Goal: Task Accomplishment & Management: Use online tool/utility

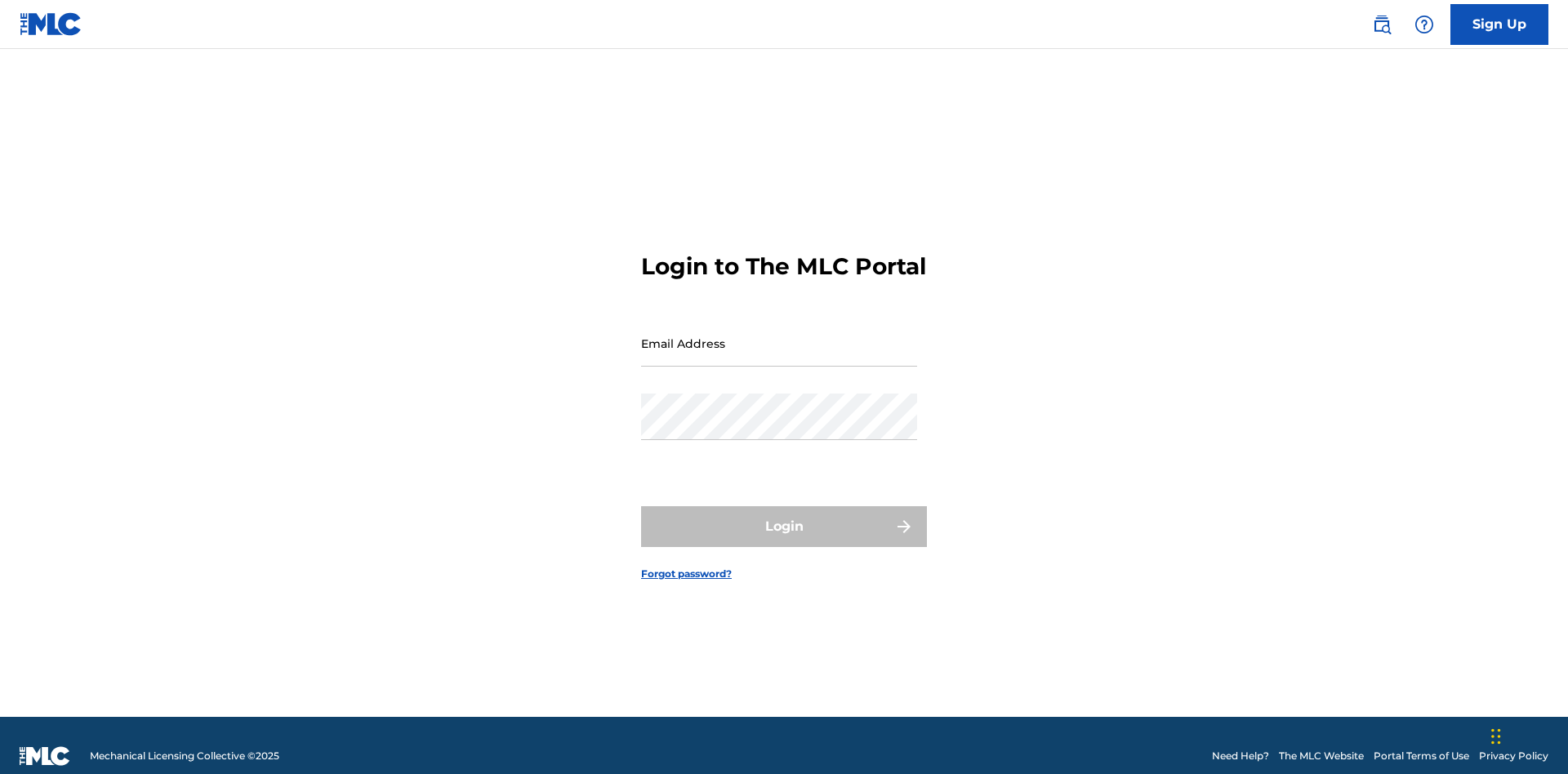
scroll to position [22, 0]
click at [779, 335] on input "Email Address" at bounding box center [778, 342] width 276 height 46
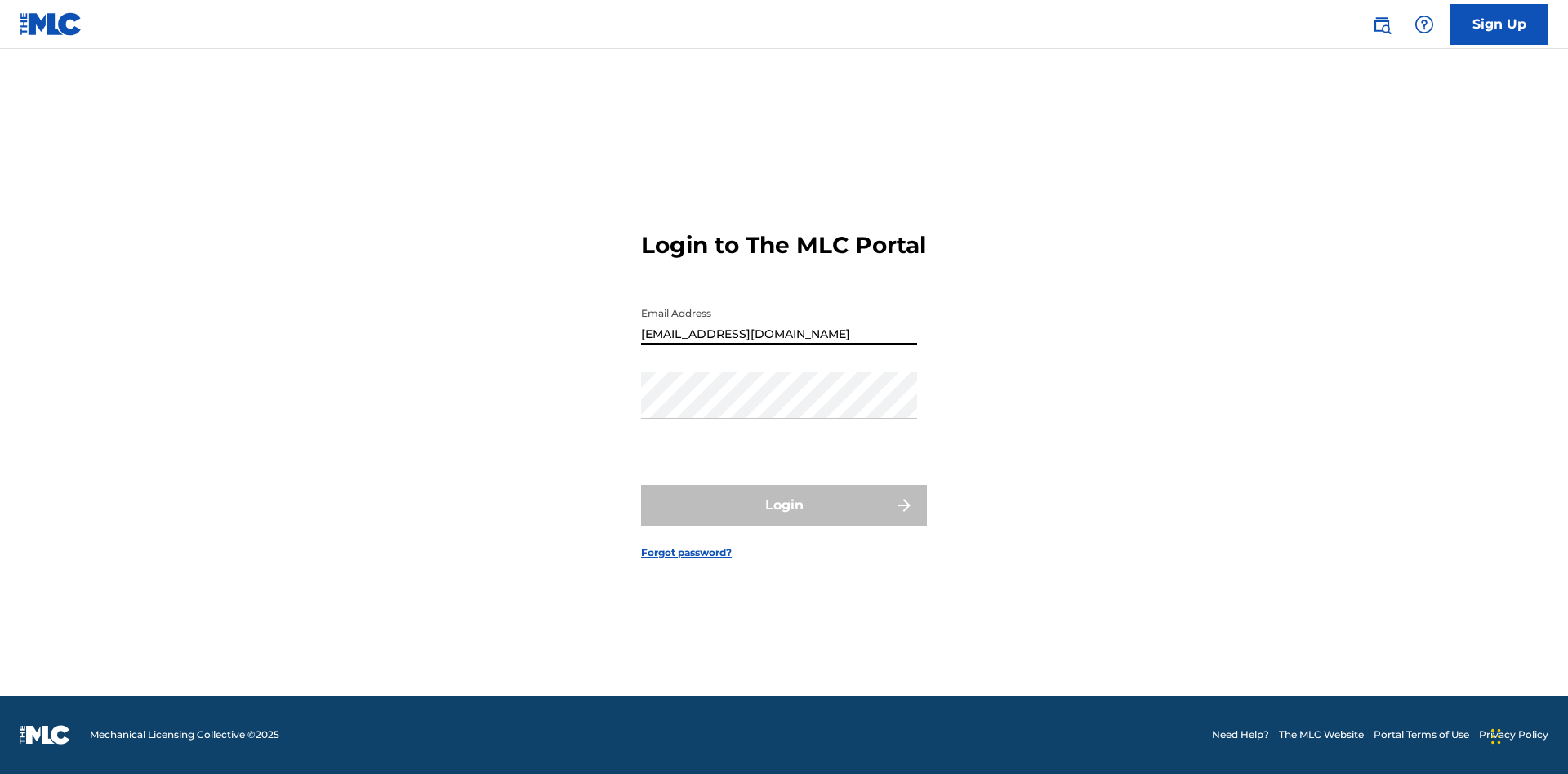
type input "Duke.McTesterson@gmail.com"
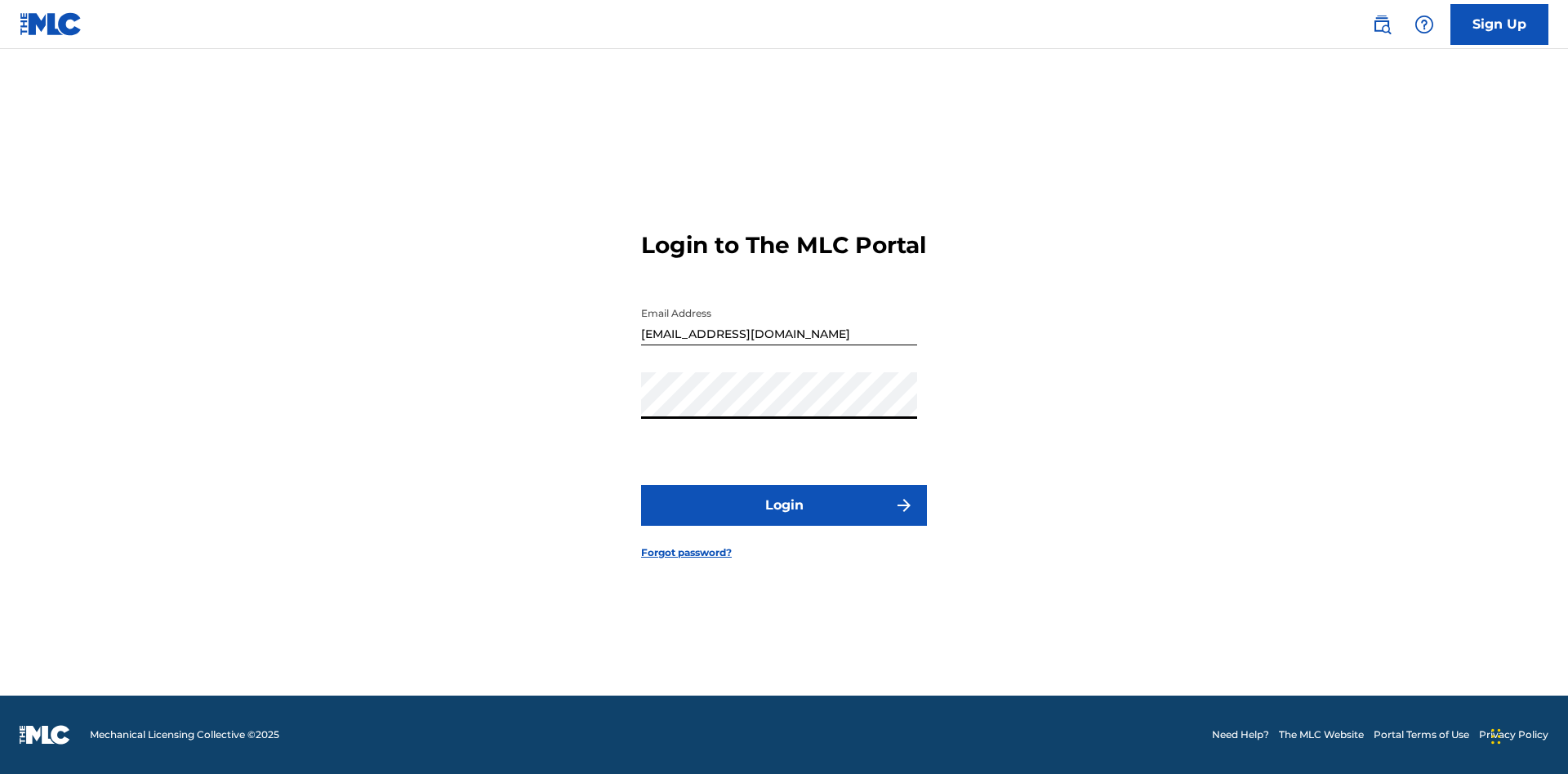
click at [784, 519] on button "Login" at bounding box center [783, 505] width 286 height 41
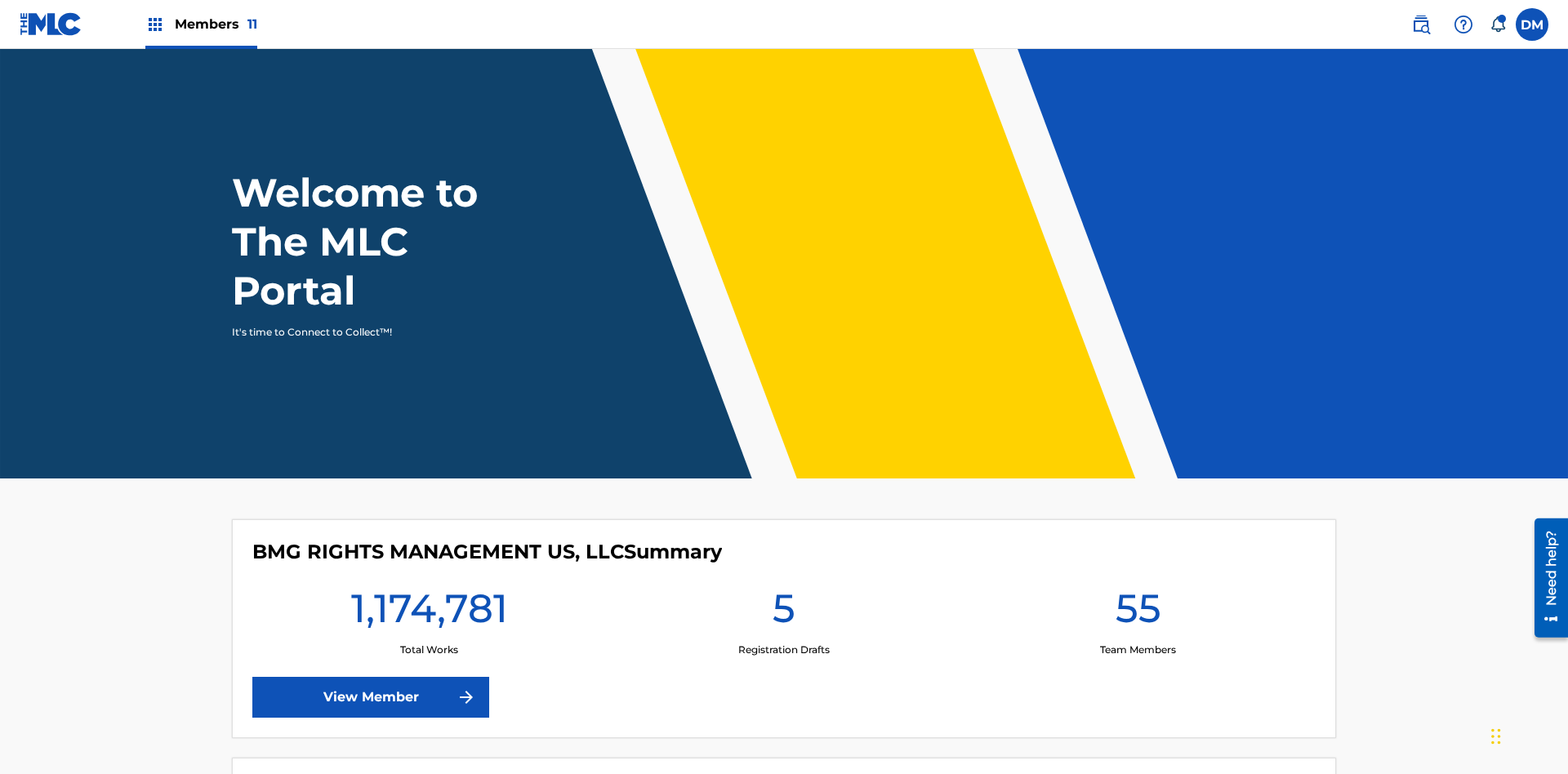
scroll to position [71, 0]
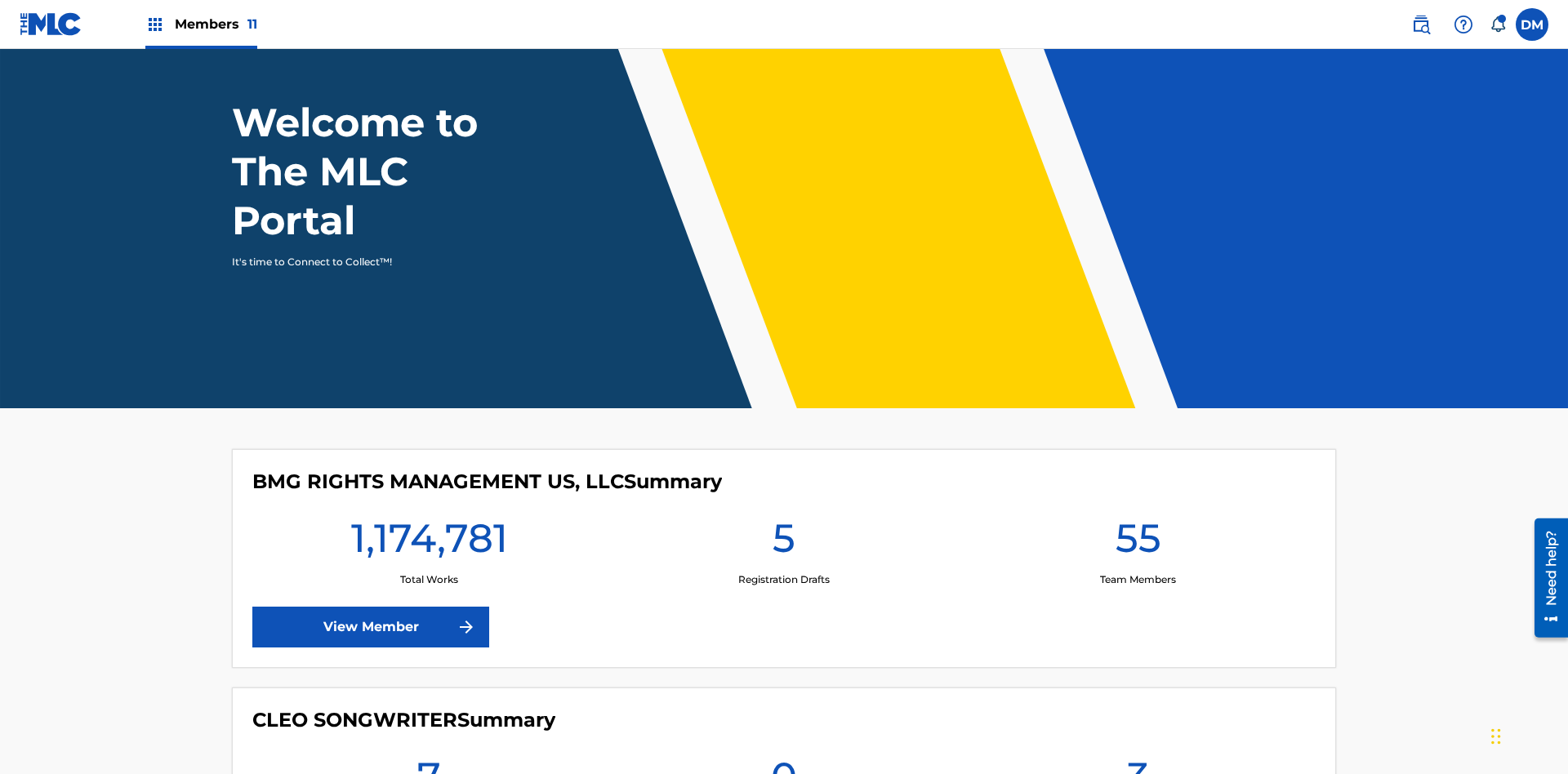
click at [201, 24] on span "Members 11" at bounding box center [216, 24] width 82 height 19
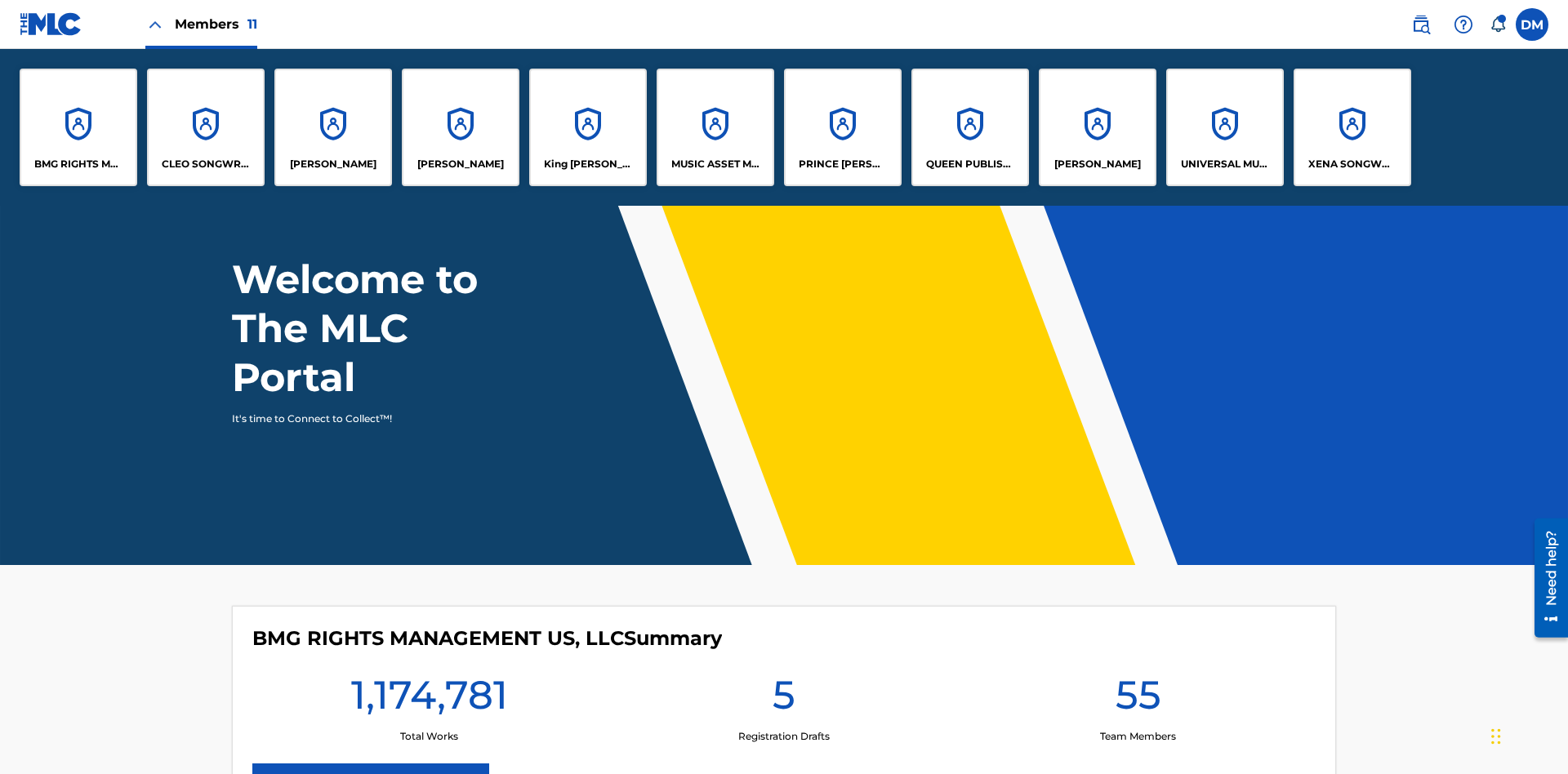
scroll to position [0, 0]
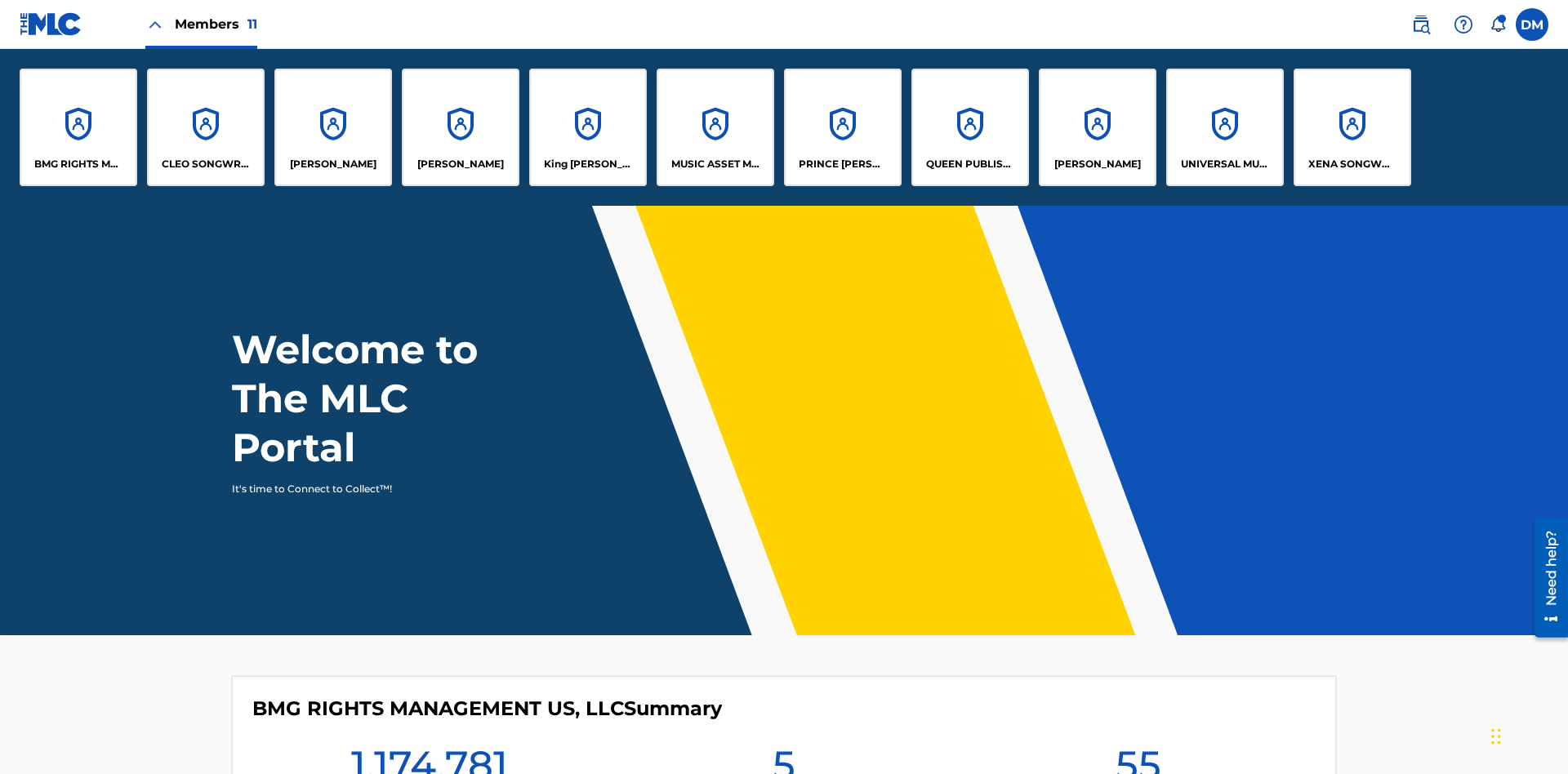
click at [587, 164] on p "King McTesterson" at bounding box center [588, 164] width 89 height 15
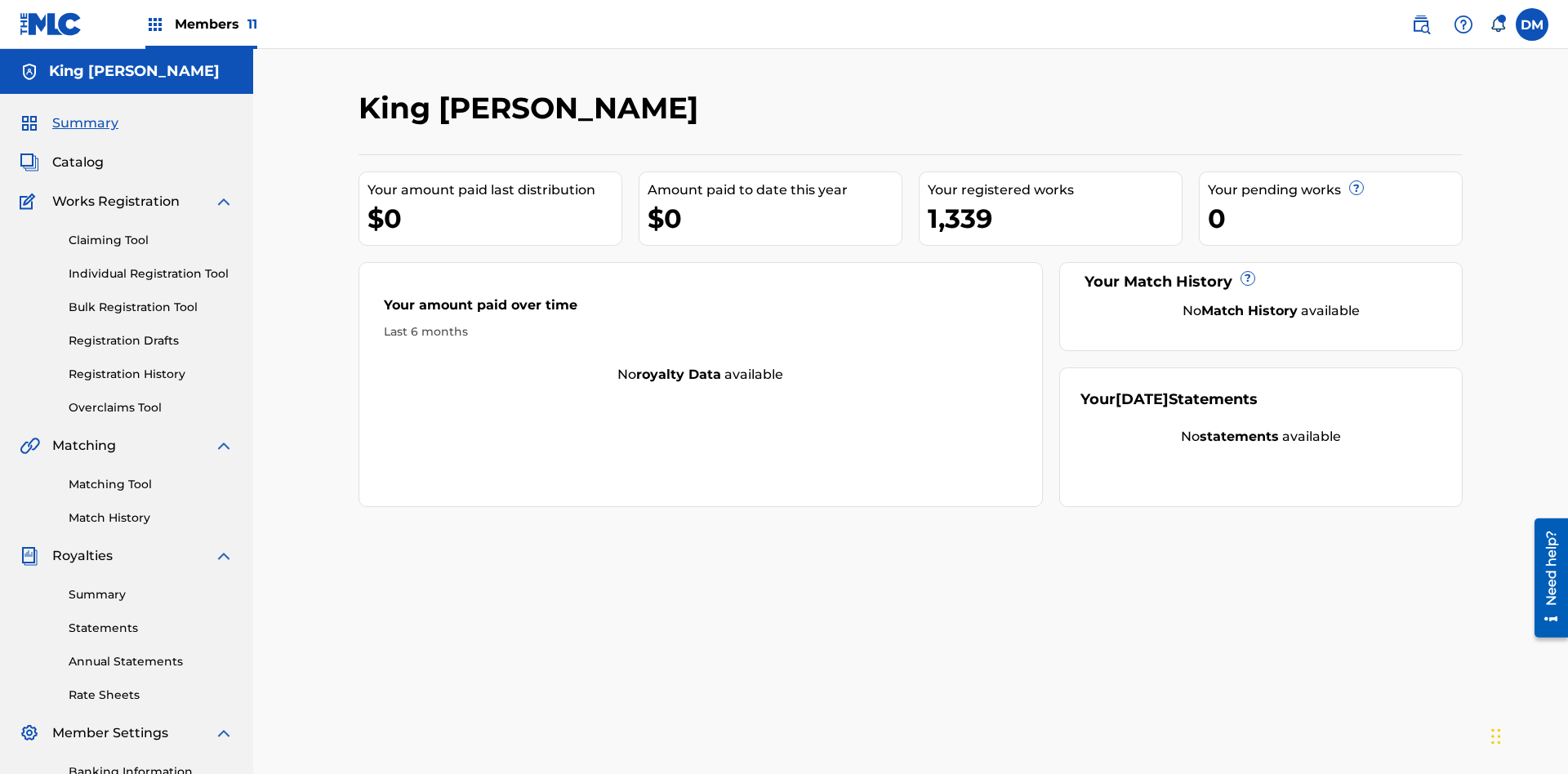
click at [151, 232] on link "Claiming Tool" at bounding box center [151, 239] width 165 height 17
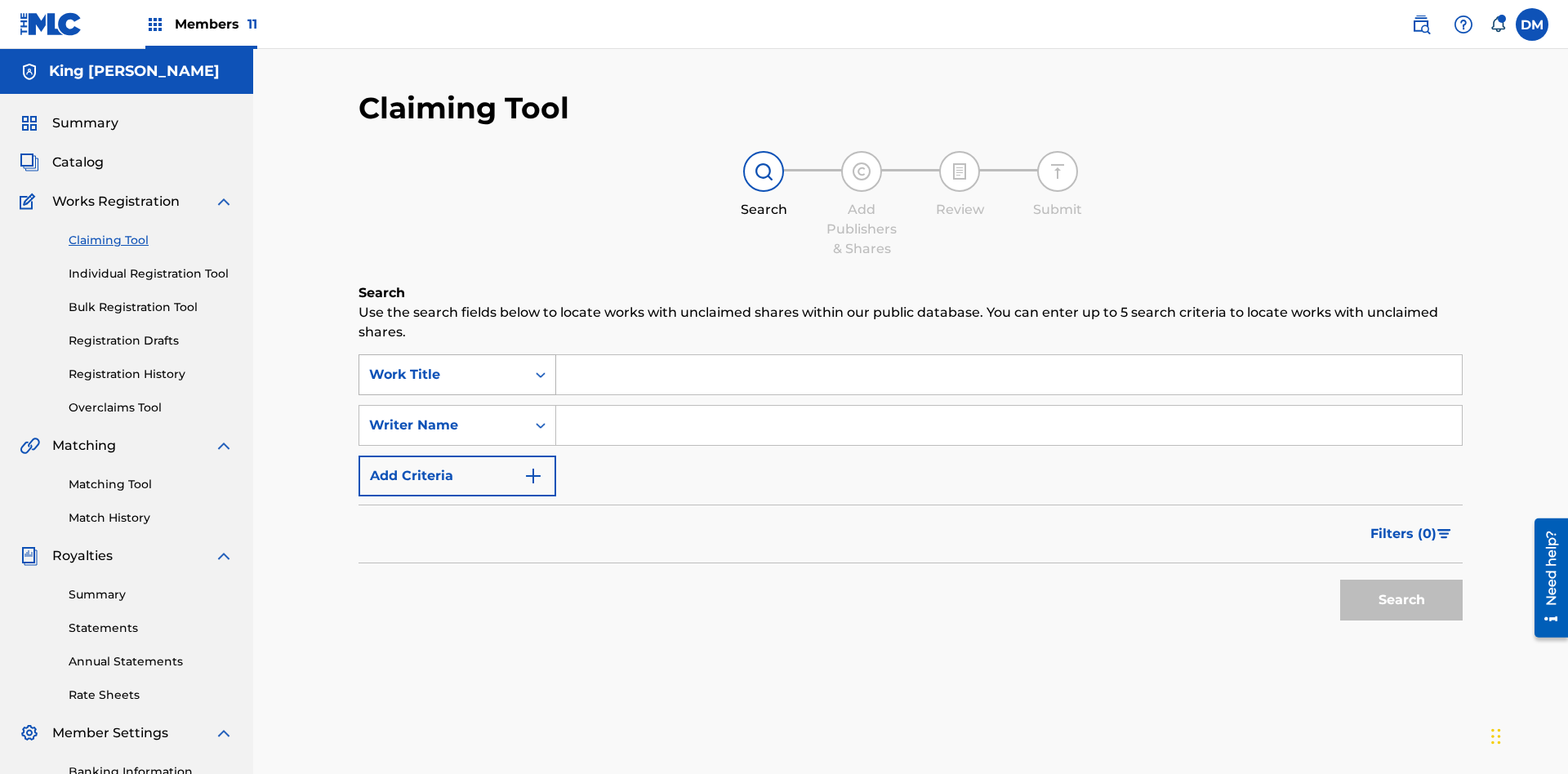
click at [443, 365] on div "Work Title" at bounding box center [443, 375] width 147 height 20
click at [1009, 355] on input "Search Form" at bounding box center [1009, 375] width 906 height 39
type input "T9645292484"
click at [1401, 580] on button "Search" at bounding box center [1401, 600] width 123 height 41
click at [1009, 355] on input "T9645292484" at bounding box center [1009, 375] width 906 height 39
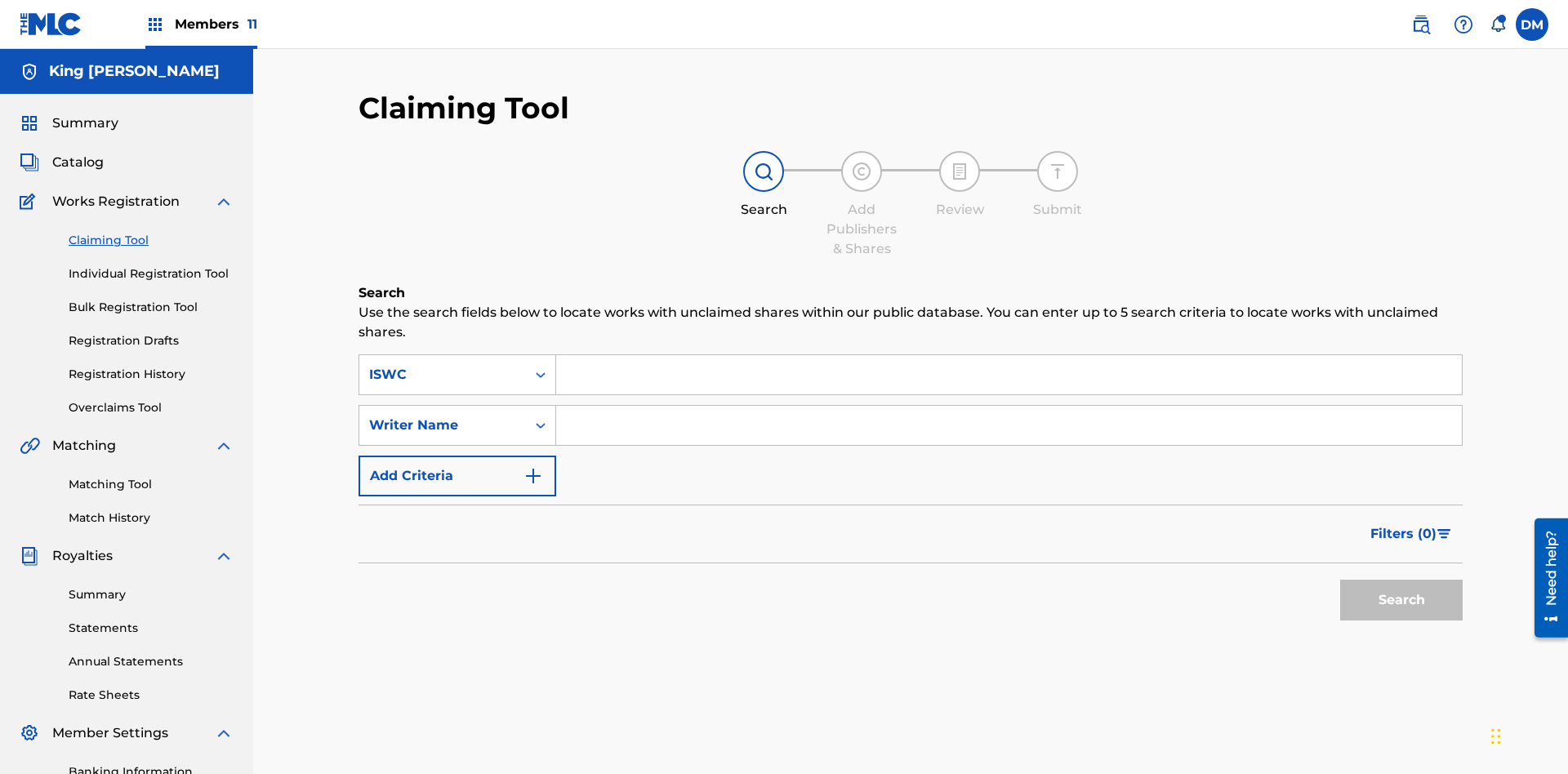
click at [1009, 406] on input "Search Form" at bounding box center [1009, 426] width 906 height 39
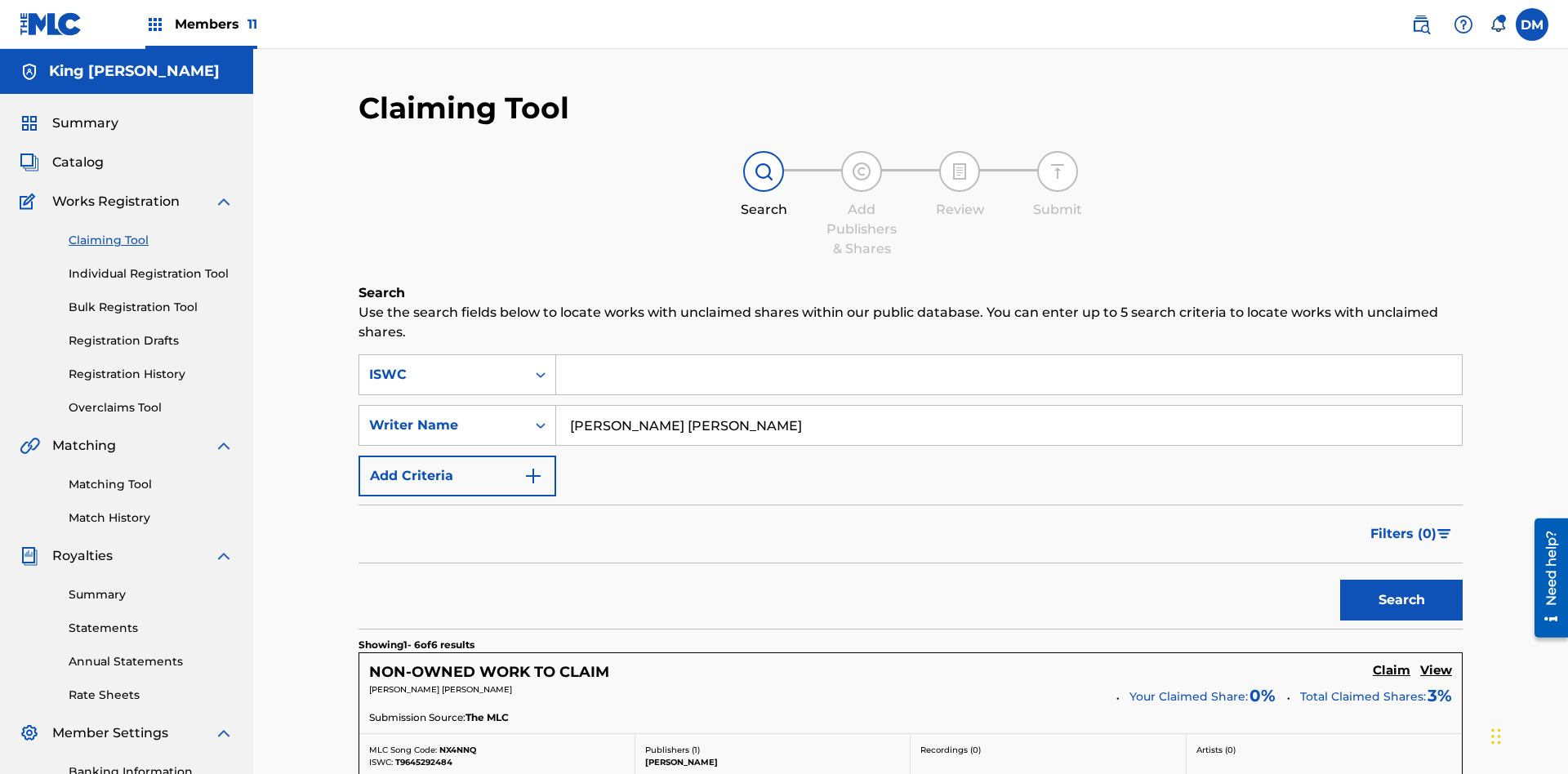
type input "TOM ZACHARY SEBASTIAN POHJOLA"
click at [1401, 580] on button "Search" at bounding box center [1401, 600] width 123 height 41
click at [1009, 406] on input "TOM ZACHARY SEBASTIAN POHJOLA" at bounding box center [1009, 426] width 906 height 39
click at [443, 365] on div "ISWC" at bounding box center [443, 375] width 147 height 20
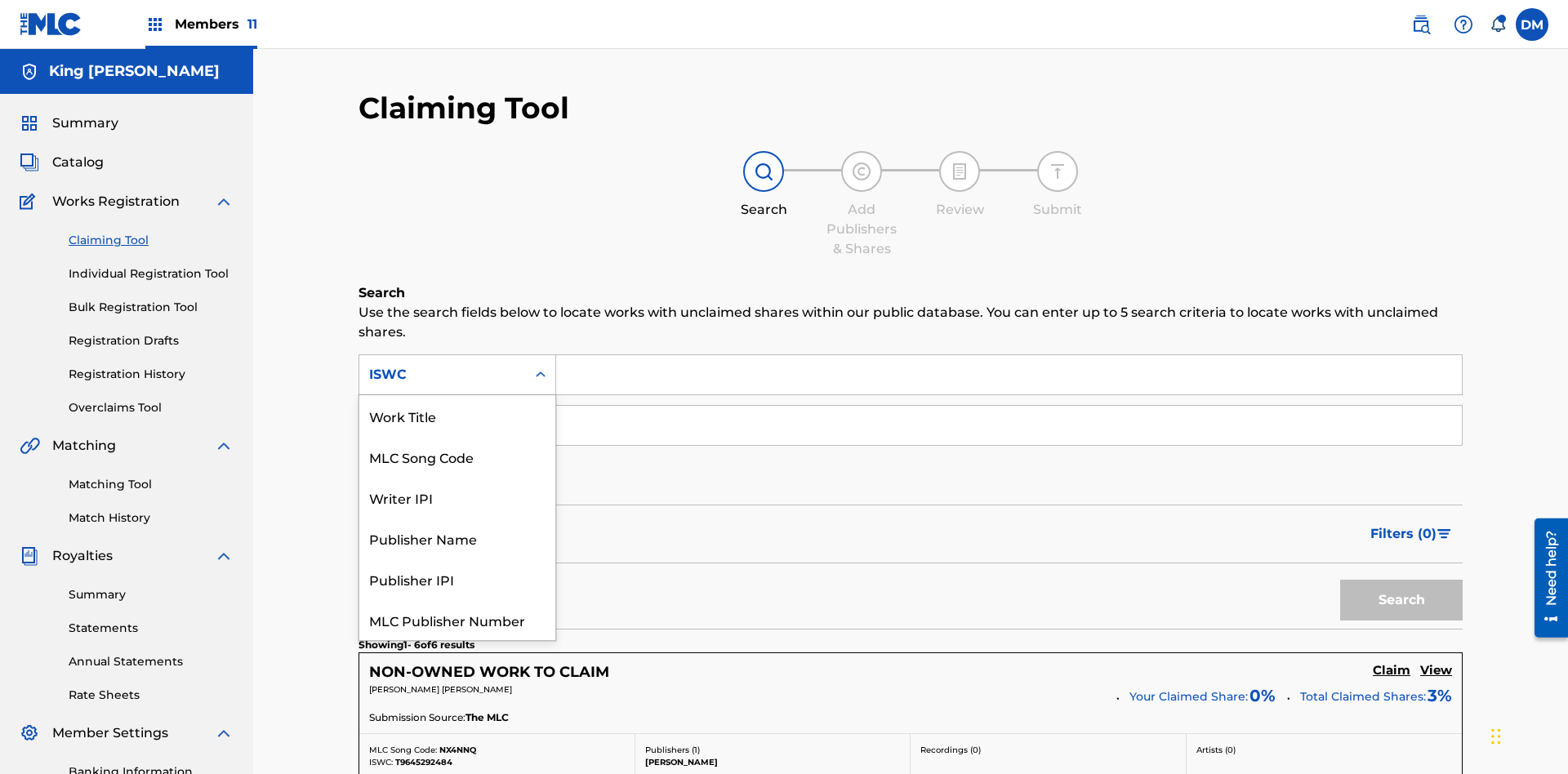
click at [457, 416] on div "Work Title" at bounding box center [457, 416] width 196 height 41
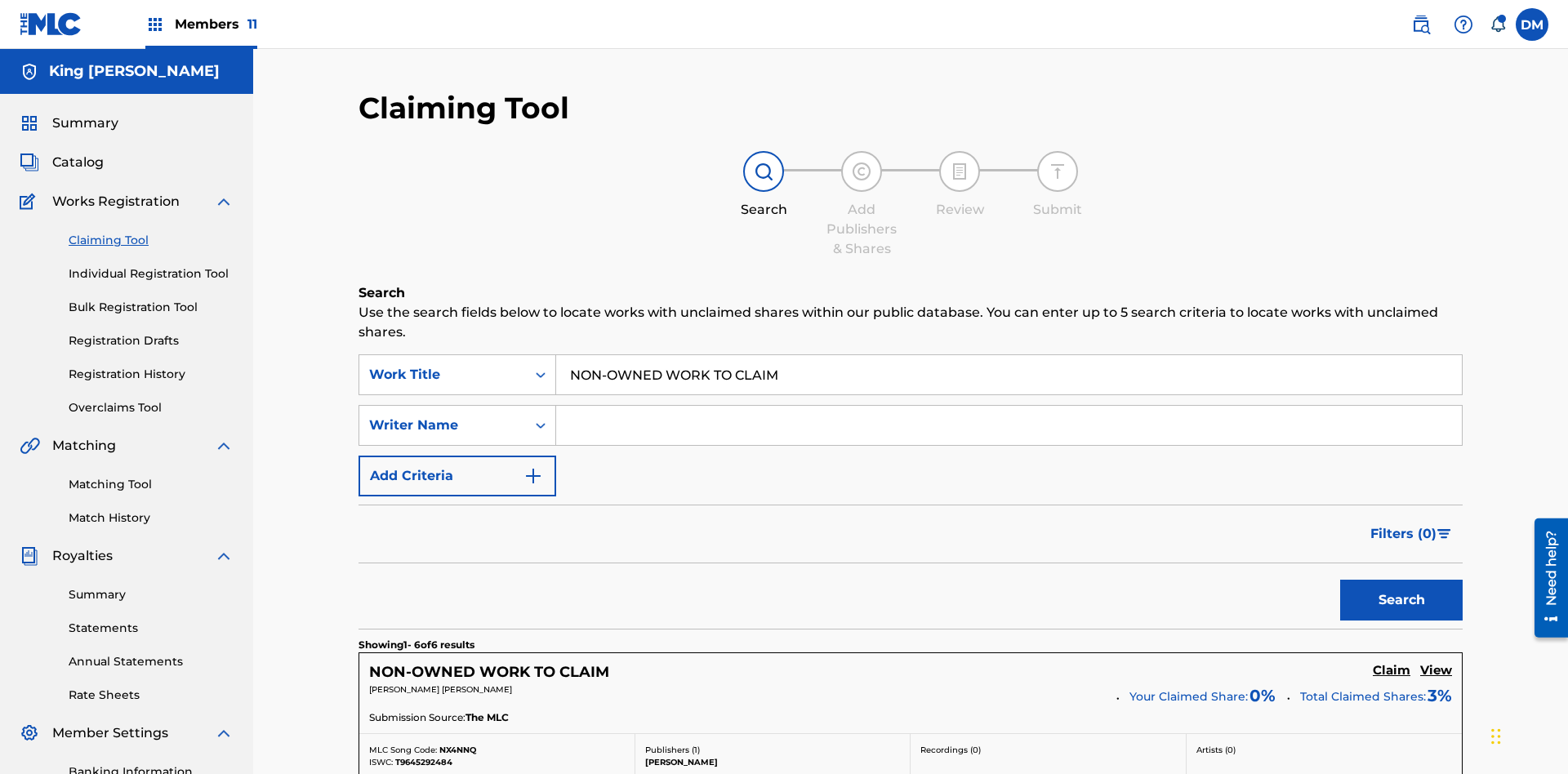
click at [1401, 580] on button "Search" at bounding box center [1401, 600] width 123 height 41
click at [1009, 355] on input "NON-OWNED WORK TO CLAIM" at bounding box center [1009, 375] width 906 height 39
click at [443, 365] on div "Work Title" at bounding box center [443, 375] width 147 height 20
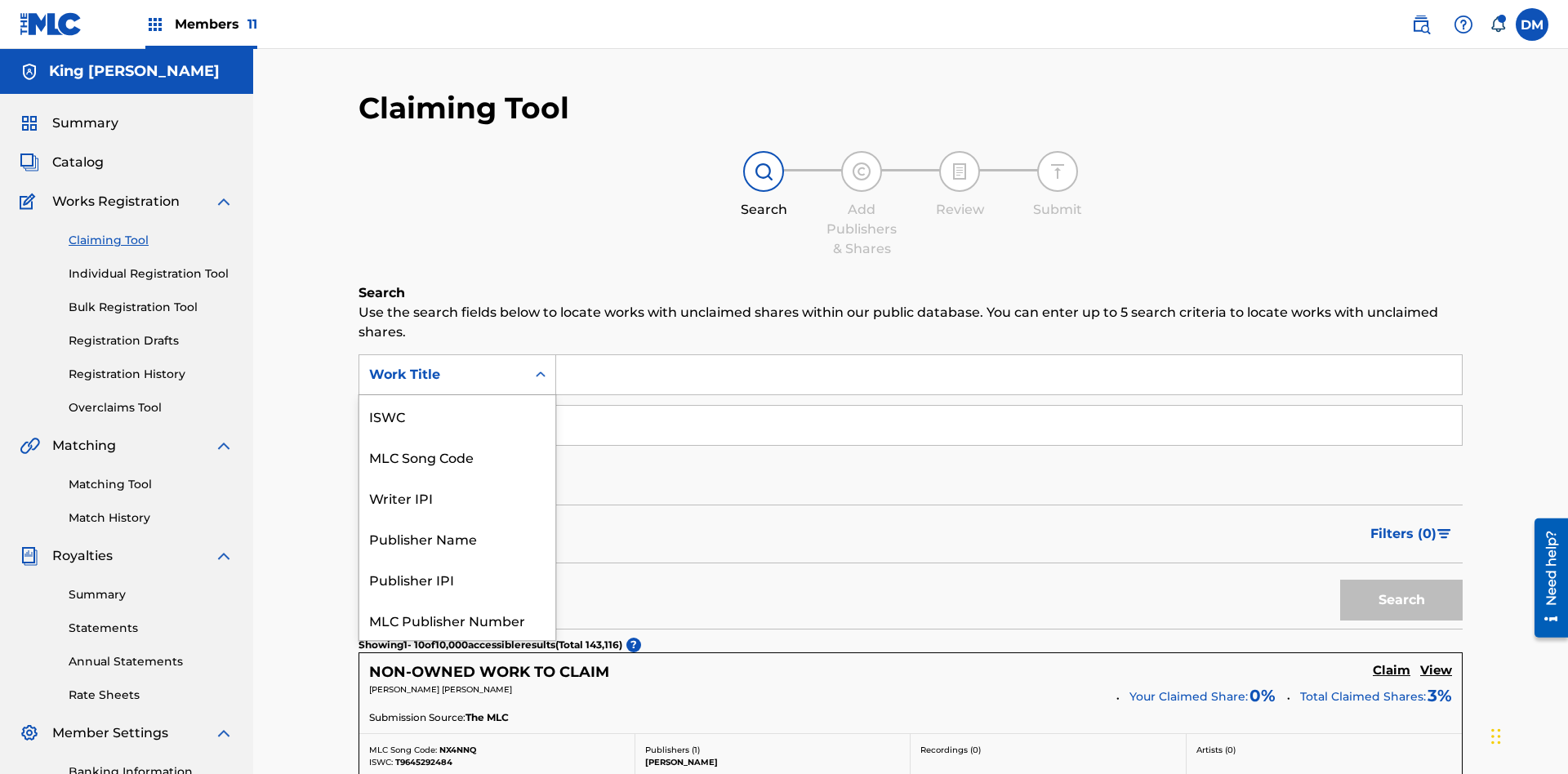
click at [457, 436] on div "MLC Song Code" at bounding box center [457, 456] width 196 height 41
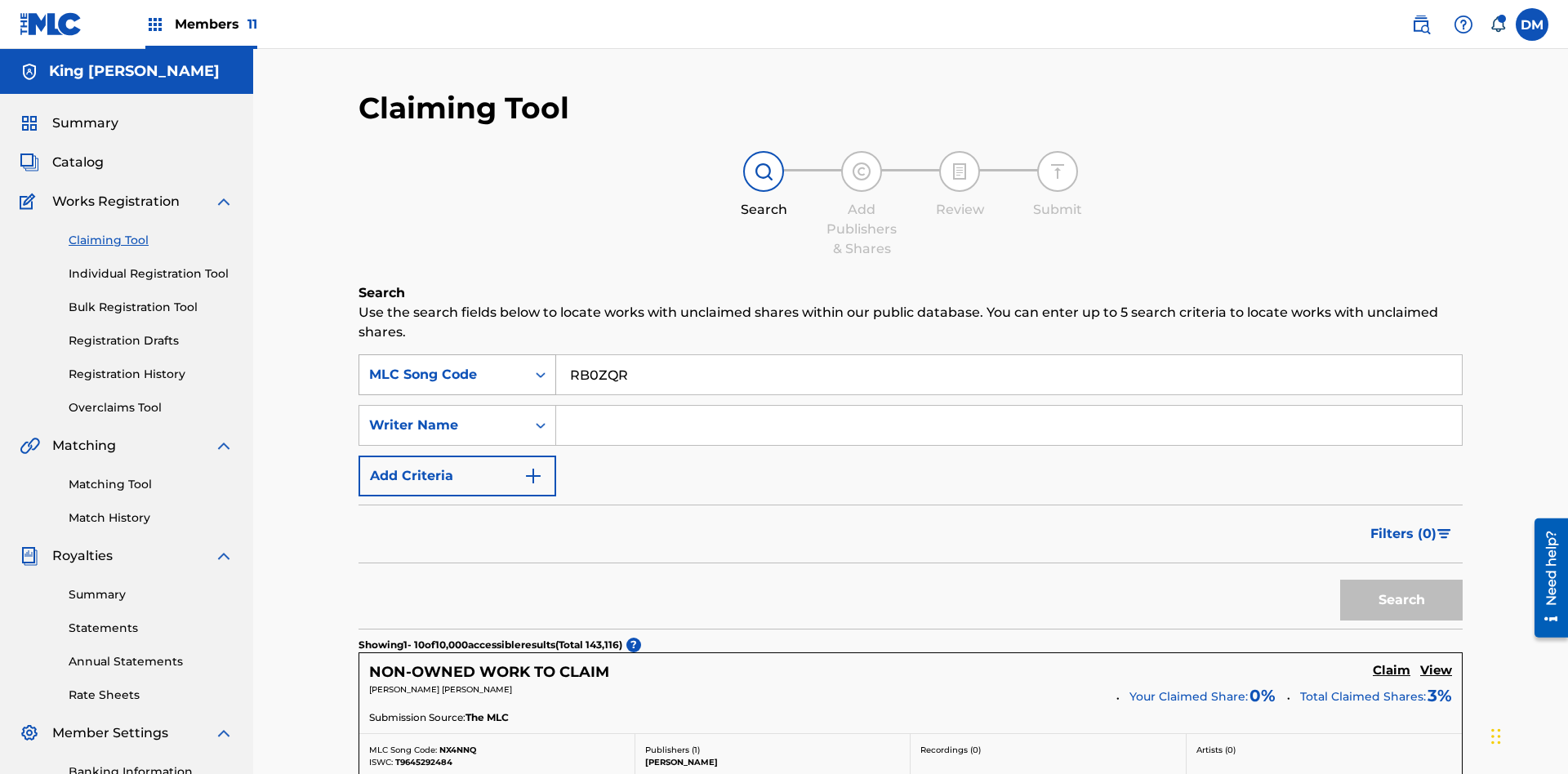
click at [1401, 580] on button "Search" at bounding box center [1401, 600] width 123 height 41
click at [1009, 355] on input "RB0ZQR" at bounding box center [1009, 375] width 906 height 39
click at [443, 365] on div "MLC Song Code" at bounding box center [443, 375] width 147 height 20
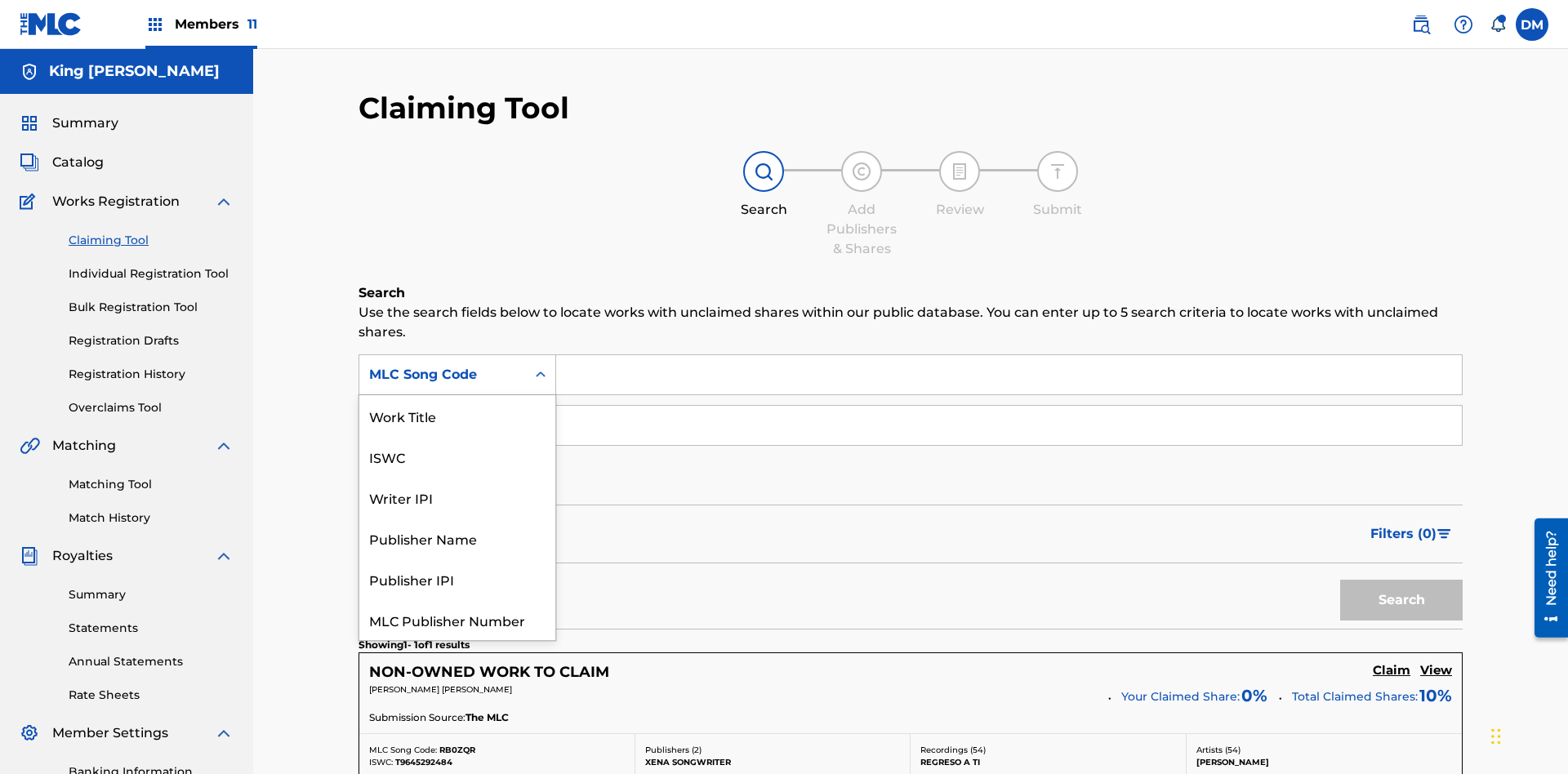
click at [457, 477] on div "Writer IPI" at bounding box center [457, 497] width 196 height 41
click at [1401, 580] on button "Search" at bounding box center [1401, 600] width 123 height 41
click at [457, 518] on div "Publisher Name" at bounding box center [457, 539] width 196 height 41
click at [1401, 580] on button "Search" at bounding box center [1401, 600] width 123 height 41
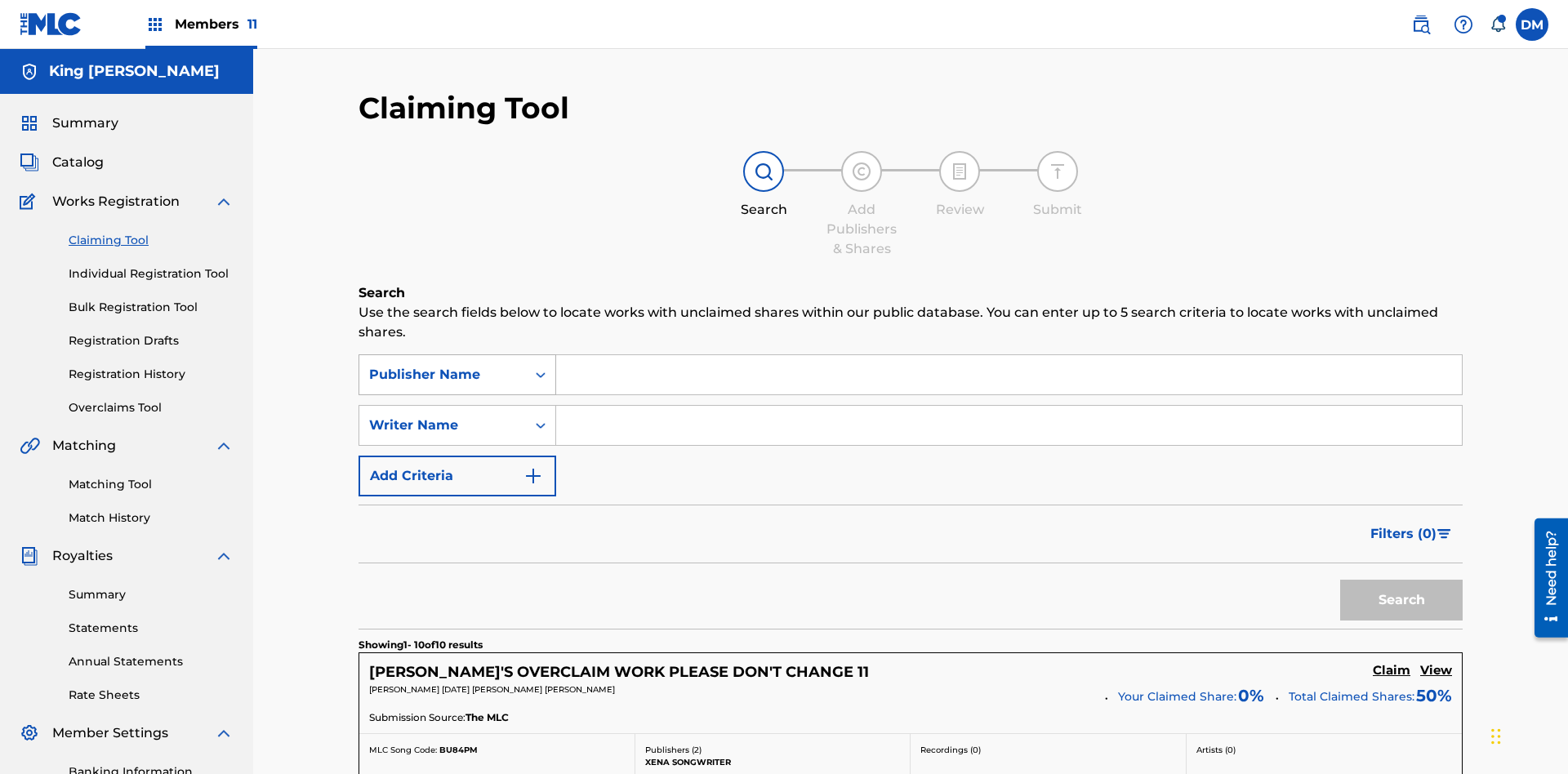
click at [443, 365] on div "Publisher Name" at bounding box center [443, 375] width 147 height 20
type input "99184874065"
click at [1401, 580] on button "Search" at bounding box center [1401, 600] width 123 height 41
click at [1009, 355] on input "99184874065" at bounding box center [1009, 375] width 906 height 39
click at [443, 365] on div "Publisher IPI" at bounding box center [443, 375] width 147 height 20
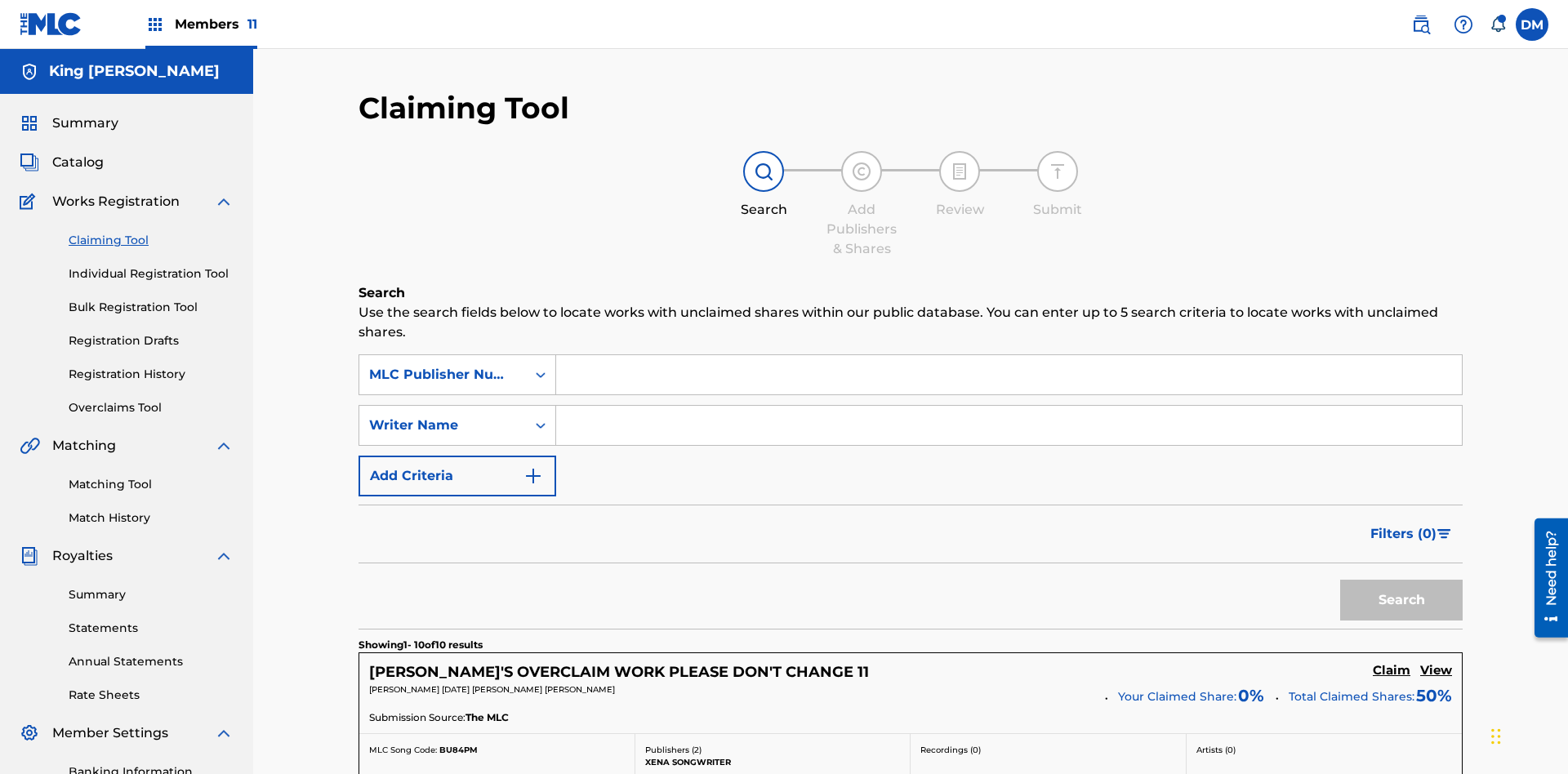
click at [1009, 355] on input "Search Form" at bounding box center [1009, 375] width 906 height 39
type input "P077WM"
click at [1401, 580] on button "Search" at bounding box center [1401, 600] width 123 height 41
click at [1009, 355] on input "P077WM" at bounding box center [1009, 375] width 906 height 39
click at [457, 455] on button "Add Criteria" at bounding box center [456, 476] width 197 height 41
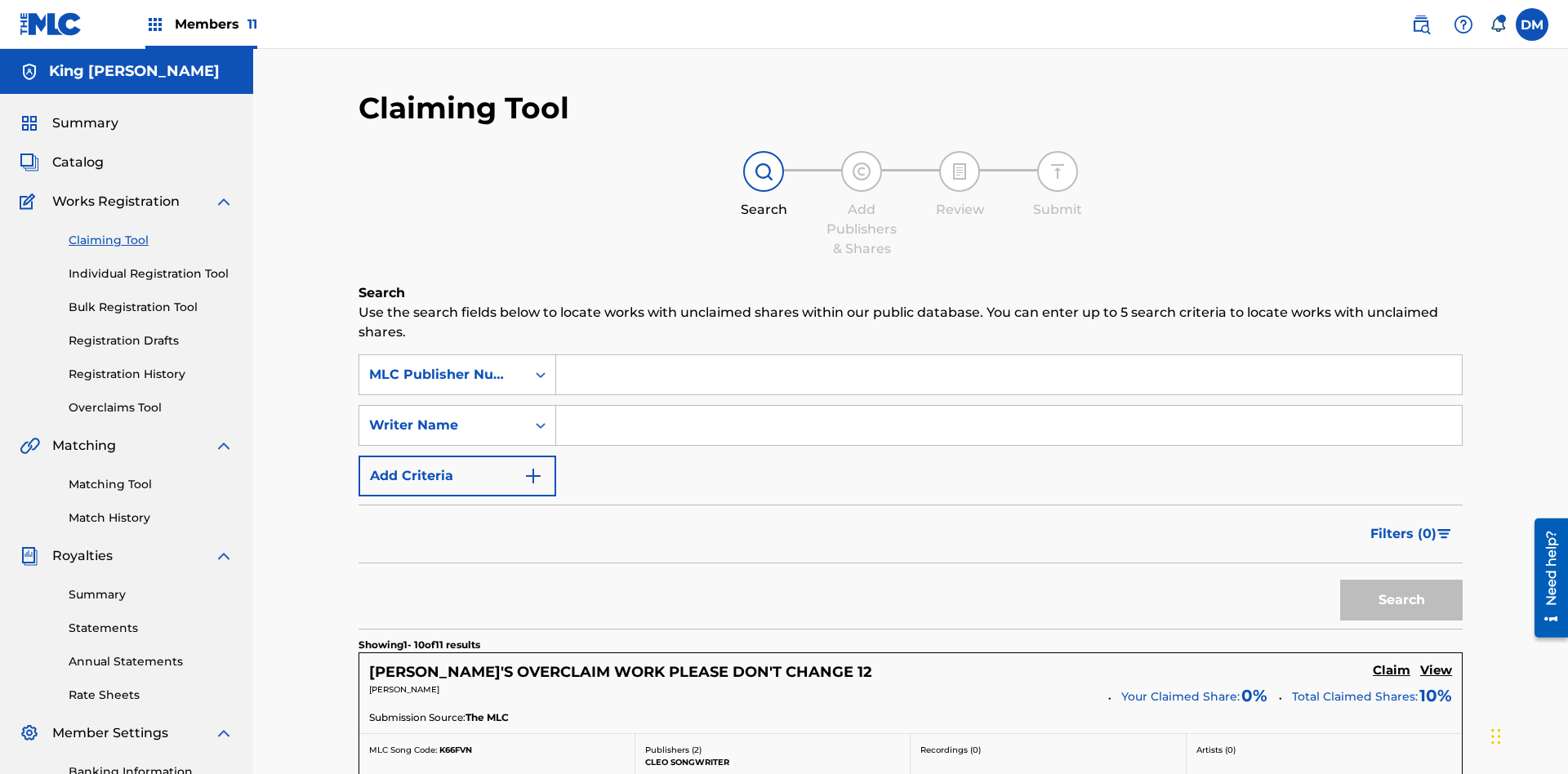
click at [457, 455] on button "Add Criteria" at bounding box center [456, 476] width 197 height 41
click at [443, 365] on div "MLC Publisher Number" at bounding box center [443, 375] width 147 height 20
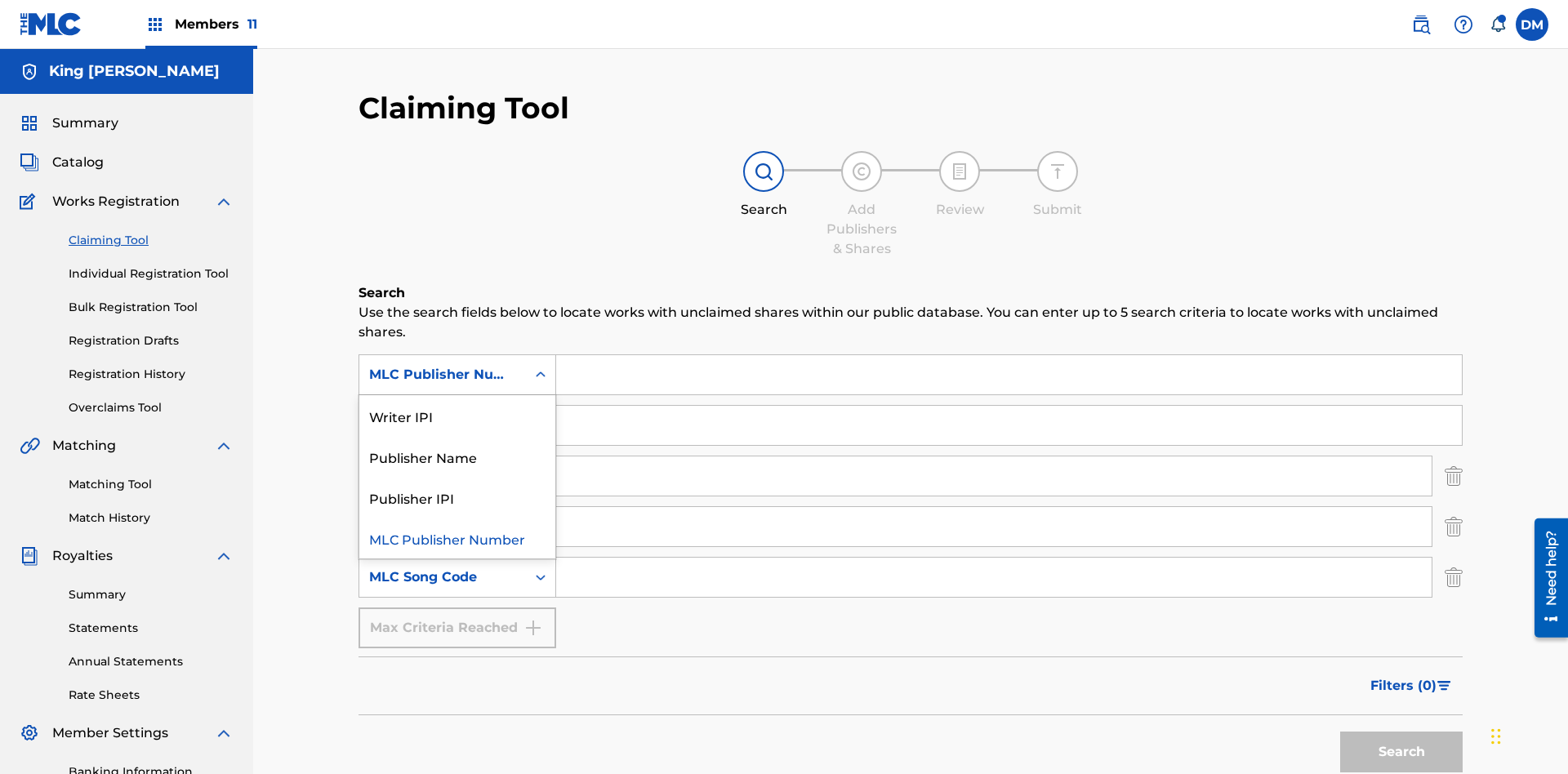
click at [457, 436] on div "Publisher Name" at bounding box center [457, 456] width 196 height 41
click at [443, 416] on div "Writer Name" at bounding box center [443, 426] width 147 height 20
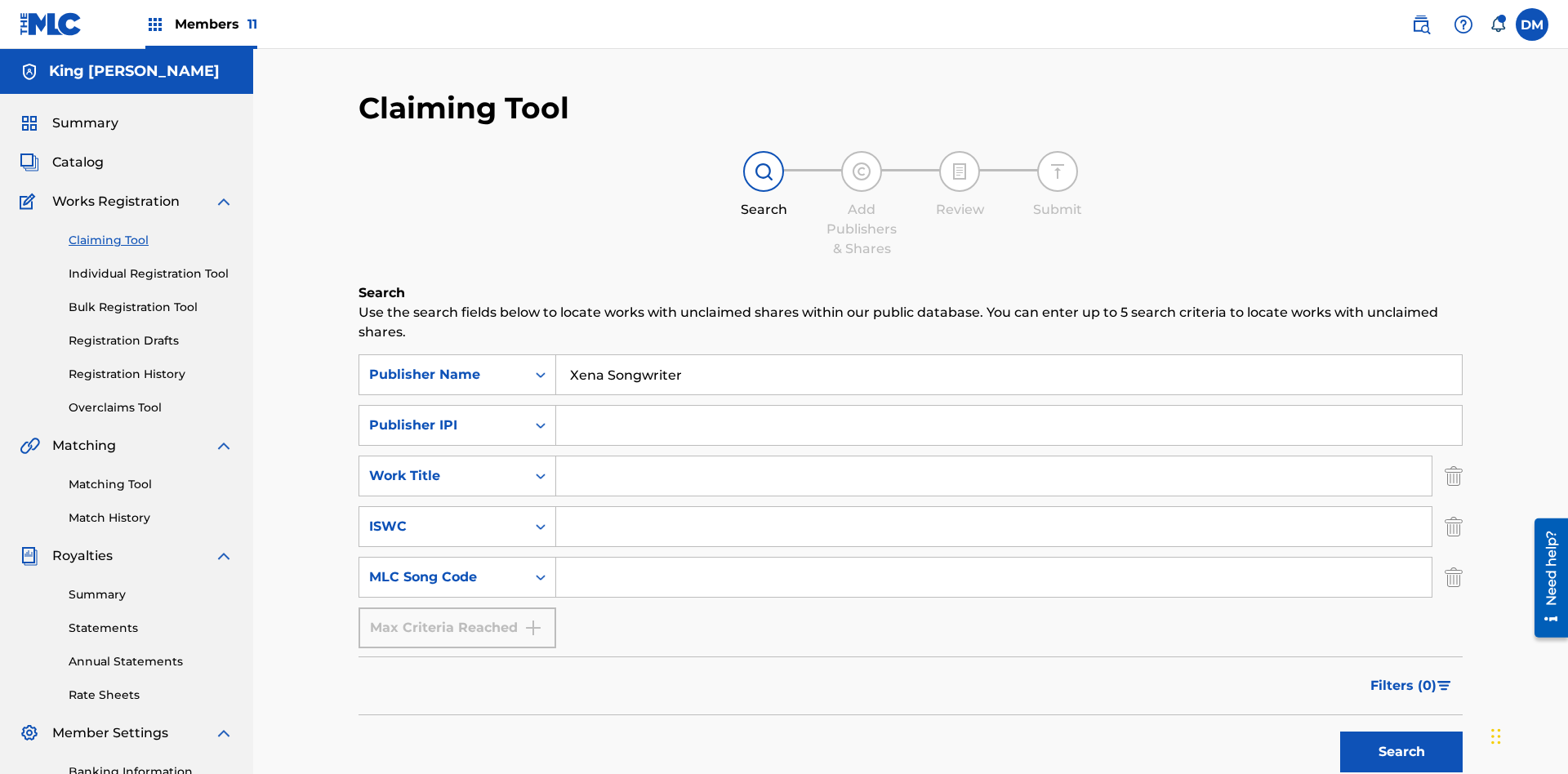
type input "Xena Songwriter"
click at [1009, 406] on input "Search Form" at bounding box center [1009, 426] width 906 height 39
type input "99184874065"
click at [994, 456] on input "Search Form" at bounding box center [994, 476] width 875 height 39
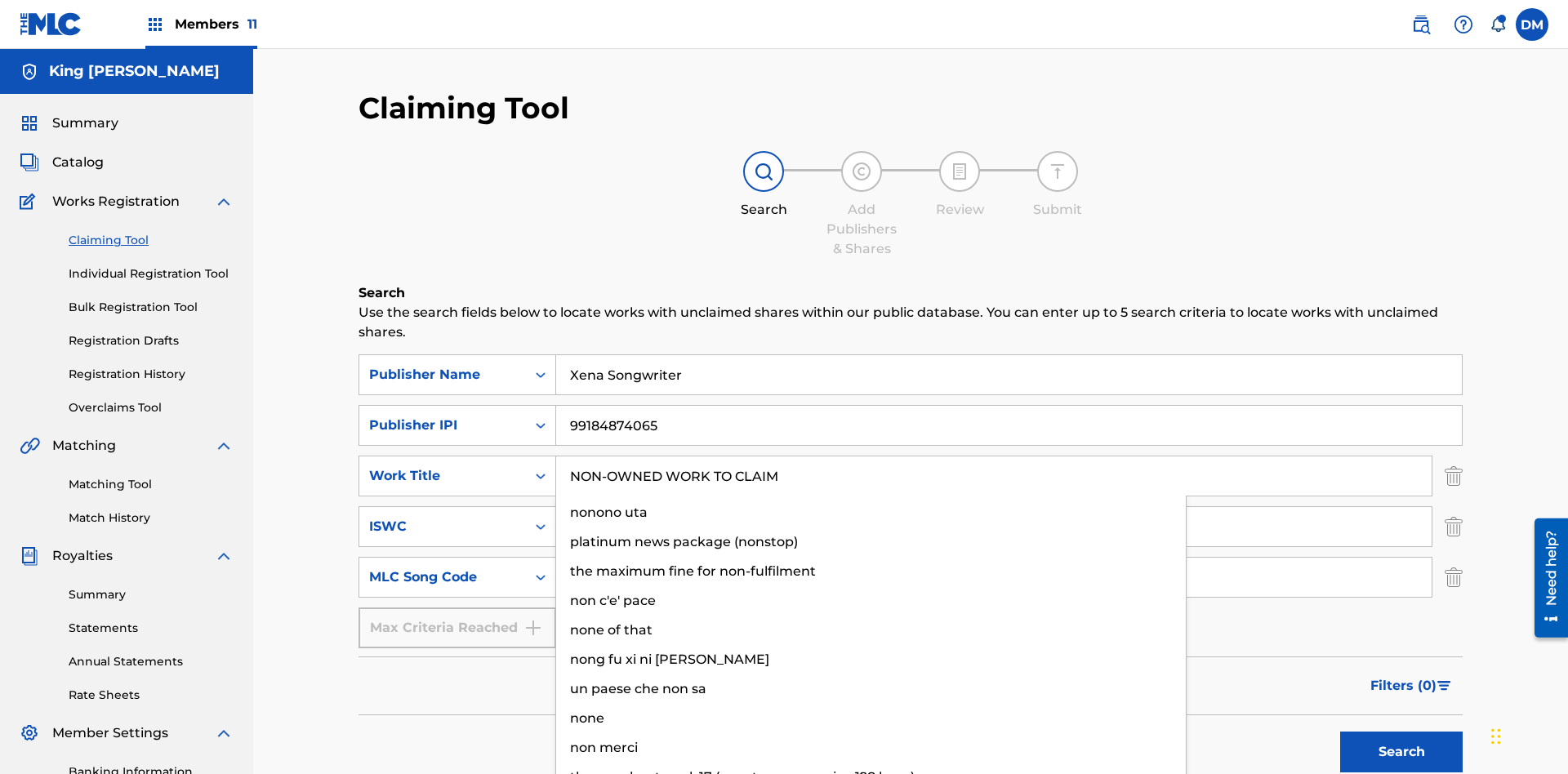
click at [994, 507] on input "Search Form" at bounding box center [994, 527] width 875 height 39
click at [994, 558] on input "Search Form" at bounding box center [994, 578] width 875 height 39
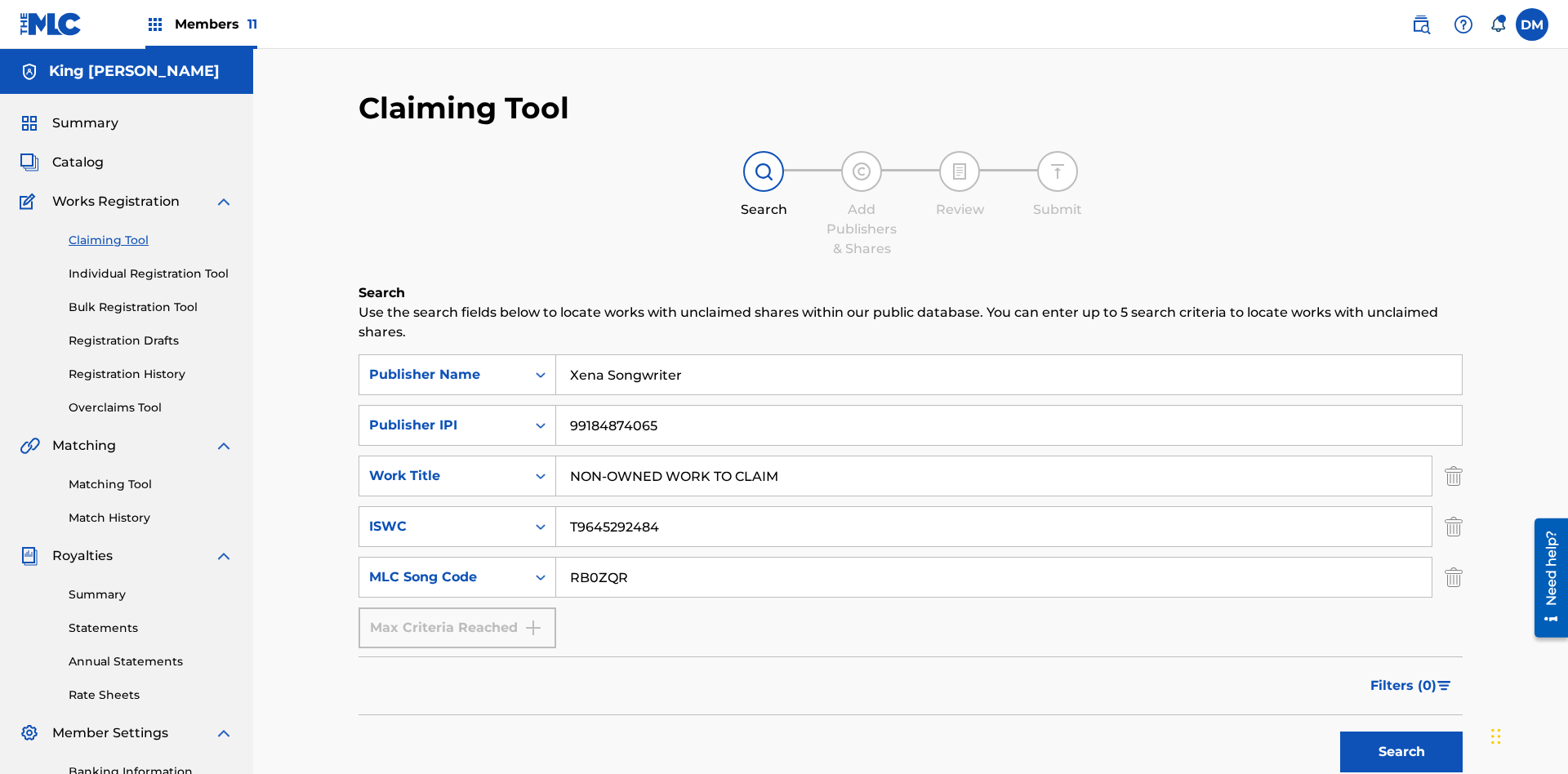
type input "RB0ZQR"
click at [1401, 732] on button "Search" at bounding box center [1401, 752] width 123 height 41
click at [1454, 455] on img "Search Form" at bounding box center [1453, 476] width 18 height 41
click at [1454, 506] on img "Search Form" at bounding box center [1453, 527] width 18 height 41
click at [994, 558] on input "RB0ZQR" at bounding box center [994, 578] width 875 height 39
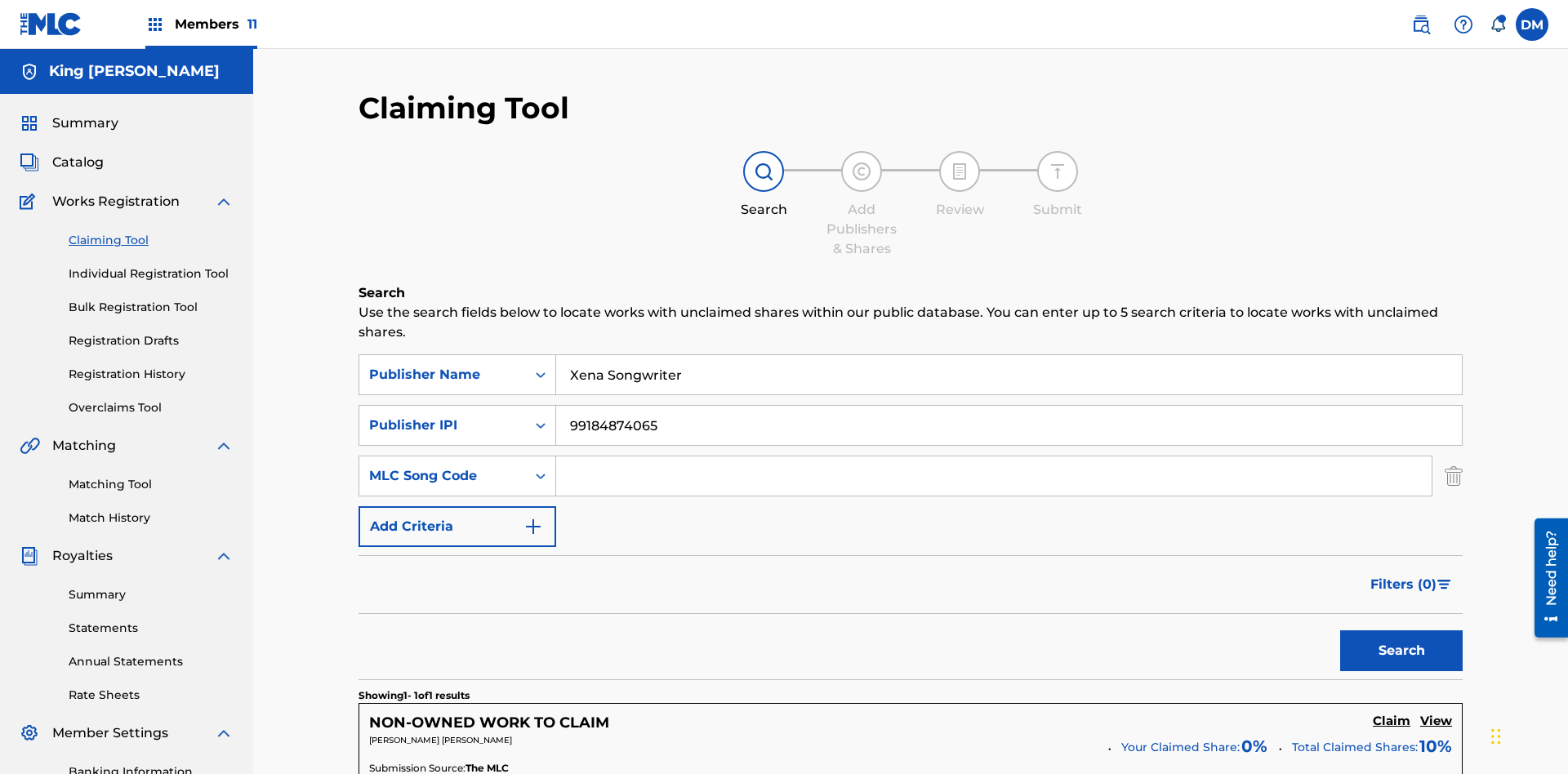
click at [1009, 355] on input "Xena Songwriter" at bounding box center [1009, 375] width 906 height 39
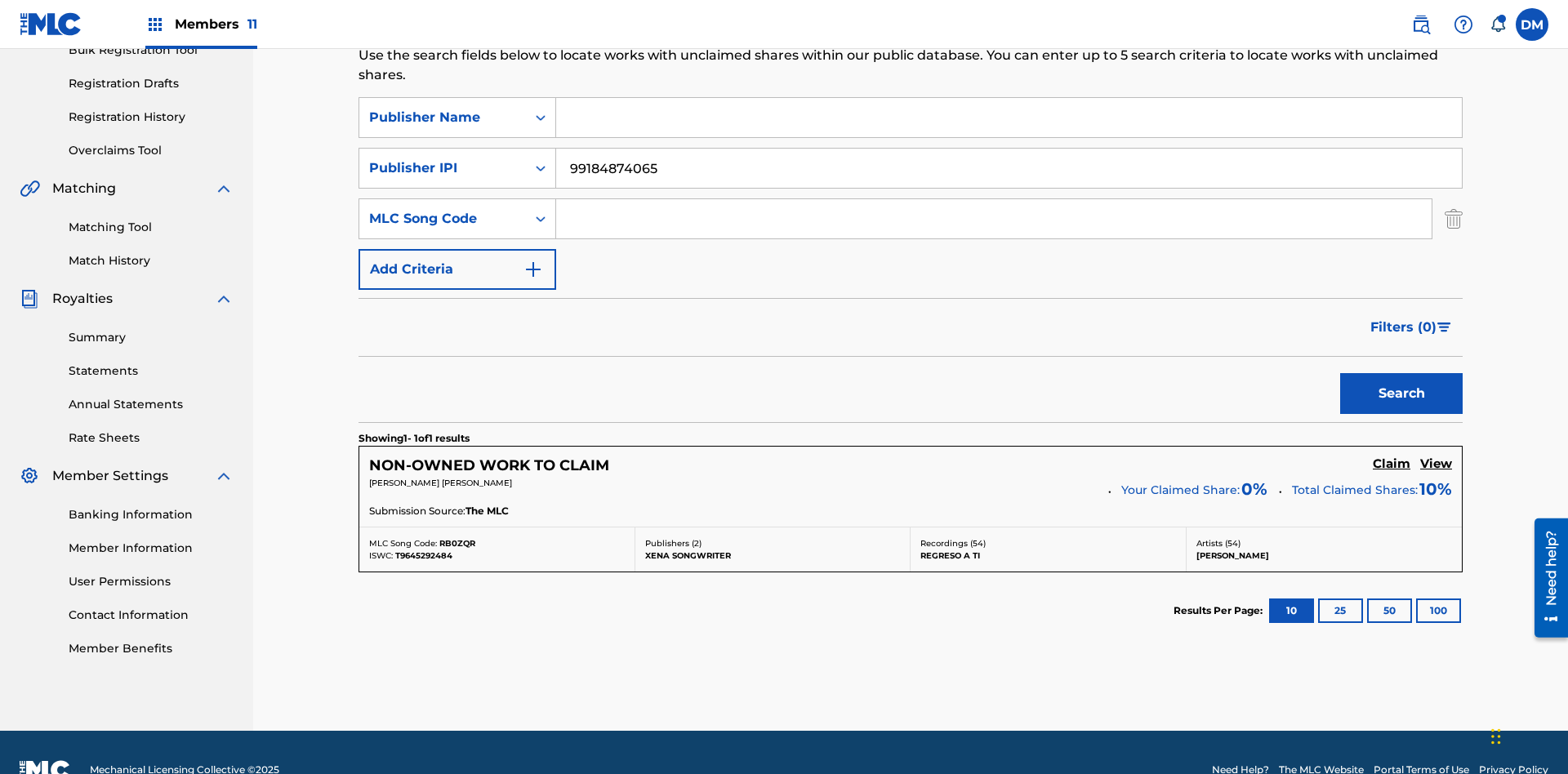
click at [1009, 148] on input "99184874065" at bounding box center [1009, 168] width 906 height 39
click at [443, 108] on div "Publisher Name" at bounding box center [443, 118] width 147 height 20
click at [443, 158] on div "Publisher IPI" at bounding box center [443, 168] width 147 height 20
click at [443, 209] on div "MLC Song Code" at bounding box center [443, 219] width 147 height 20
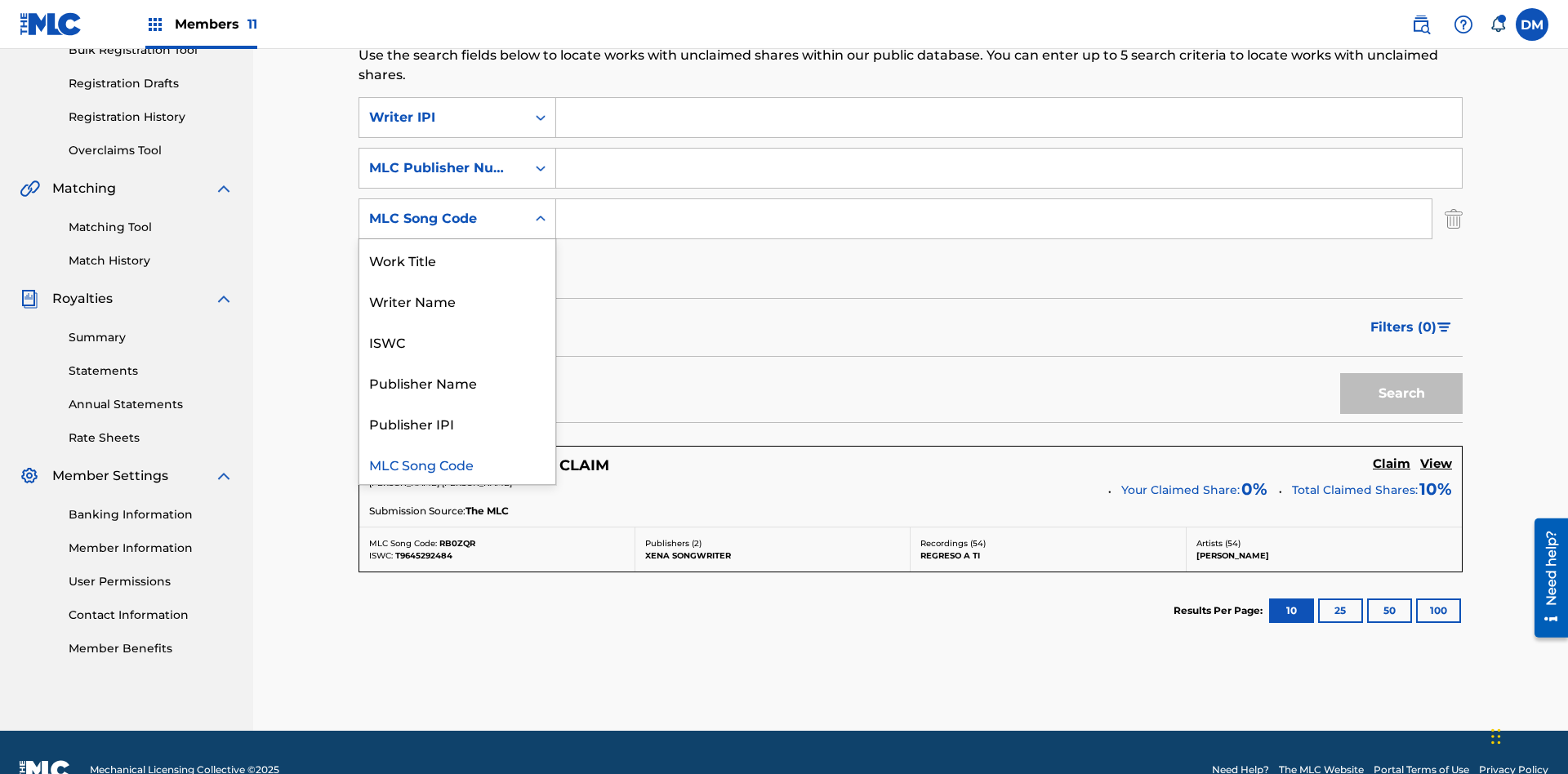
click at [457, 281] on div "Writer Name" at bounding box center [457, 301] width 196 height 41
click at [1009, 118] on input "Search Form" at bounding box center [1009, 118] width 906 height 39
